Goal: Find specific page/section: Find specific page/section

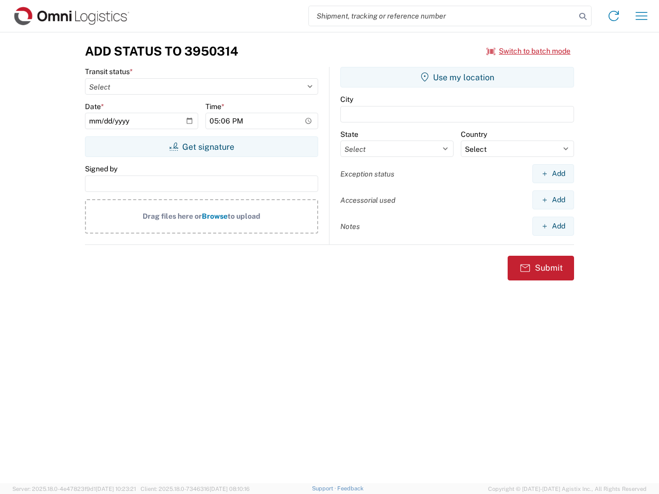
click at [442, 16] on input "search" at bounding box center [442, 16] width 267 height 20
click at [583, 16] on icon at bounding box center [582, 16] width 14 height 14
click at [613, 16] on icon at bounding box center [613, 16] width 16 height 16
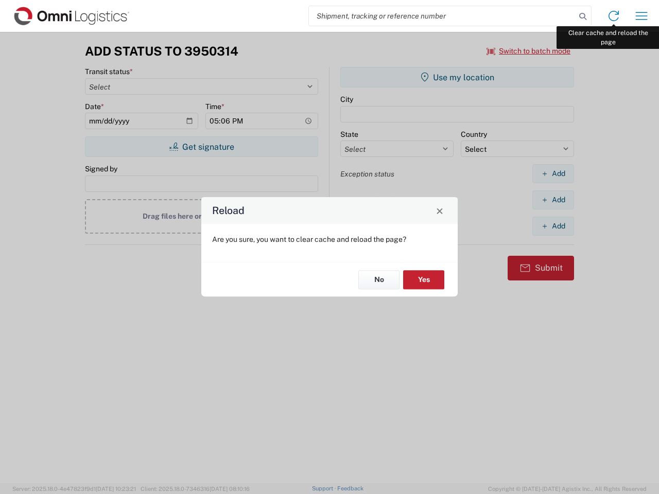
click at [641, 16] on div "Reload Are you sure, you want to clear cache and reload the page? No Yes" at bounding box center [329, 247] width 659 height 494
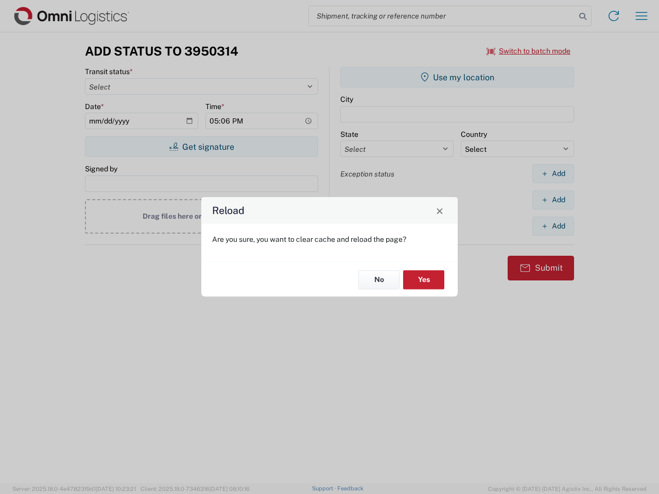
click at [529, 51] on div "Reload Are you sure, you want to clear cache and reload the page? No Yes" at bounding box center [329, 247] width 659 height 494
click at [201, 147] on div "Reload Are you sure, you want to clear cache and reload the page? No Yes" at bounding box center [329, 247] width 659 height 494
click at [457, 77] on div "Reload Are you sure, you want to clear cache and reload the page? No Yes" at bounding box center [329, 247] width 659 height 494
click at [553, 173] on div "Reload Are you sure, you want to clear cache and reload the page? No Yes" at bounding box center [329, 247] width 659 height 494
click at [553, 200] on div "Reload Are you sure, you want to clear cache and reload the page? No Yes" at bounding box center [329, 247] width 659 height 494
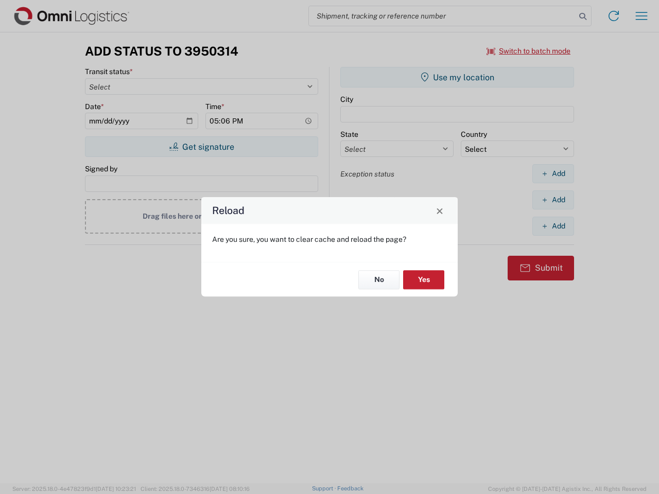
click at [553, 226] on div "Reload Are you sure, you want to clear cache and reload the page? No Yes" at bounding box center [329, 247] width 659 height 494
